Goal: Navigation & Orientation: Find specific page/section

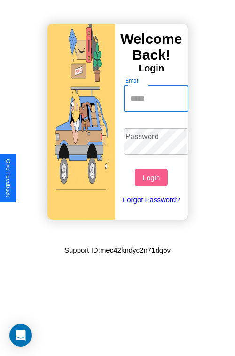
click at [157, 98] on input "Email" at bounding box center [156, 99] width 65 height 26
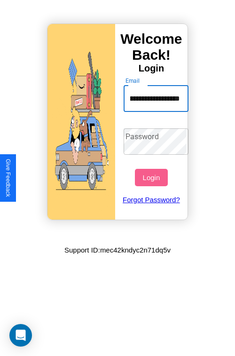
scroll to position [0, 42]
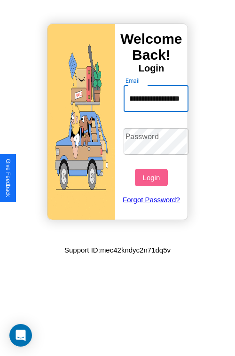
type input "**********"
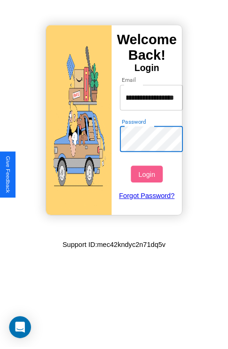
scroll to position [0, 0]
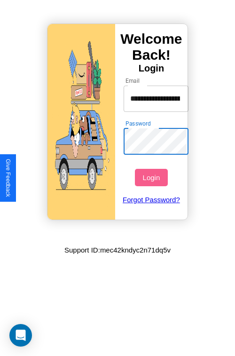
click at [152, 177] on button "Login" at bounding box center [151, 177] width 32 height 17
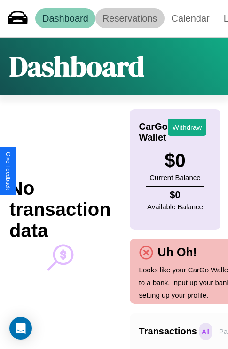
click at [130, 18] on link "Reservations" at bounding box center [130, 18] width 69 height 20
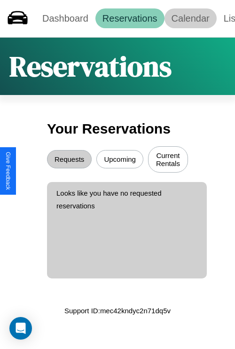
click at [191, 18] on link "Calendar" at bounding box center [191, 18] width 52 height 20
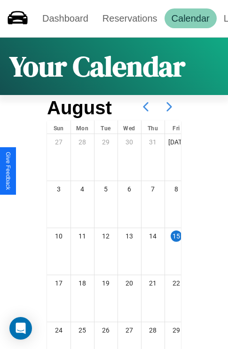
click at [169, 107] on icon at bounding box center [170, 107] width 24 height 24
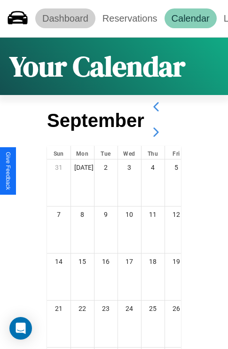
click at [65, 18] on link "Dashboard" at bounding box center [65, 18] width 60 height 20
